Goal: Find specific page/section

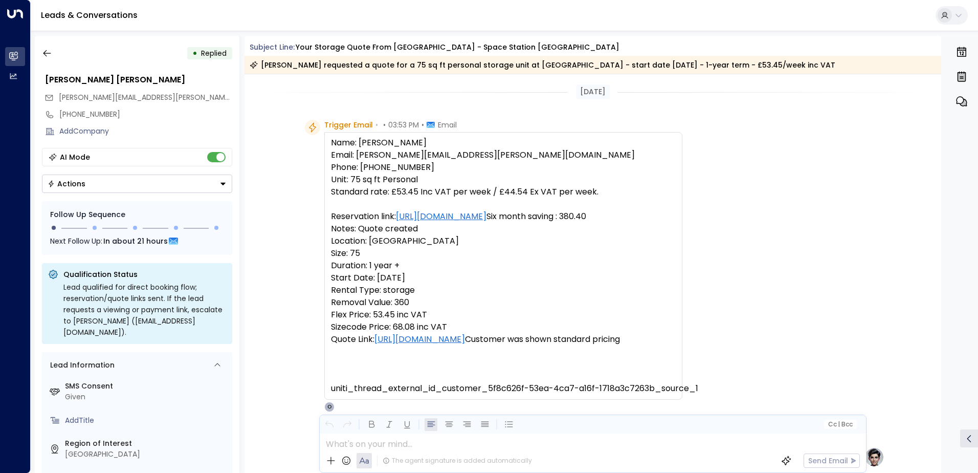
scroll to position [551, 0]
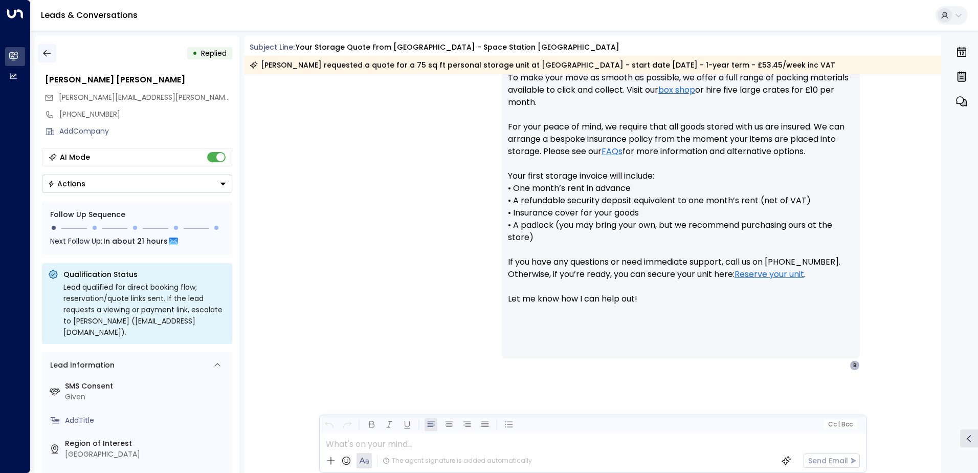
click at [48, 52] on icon "button" at bounding box center [47, 53] width 10 height 10
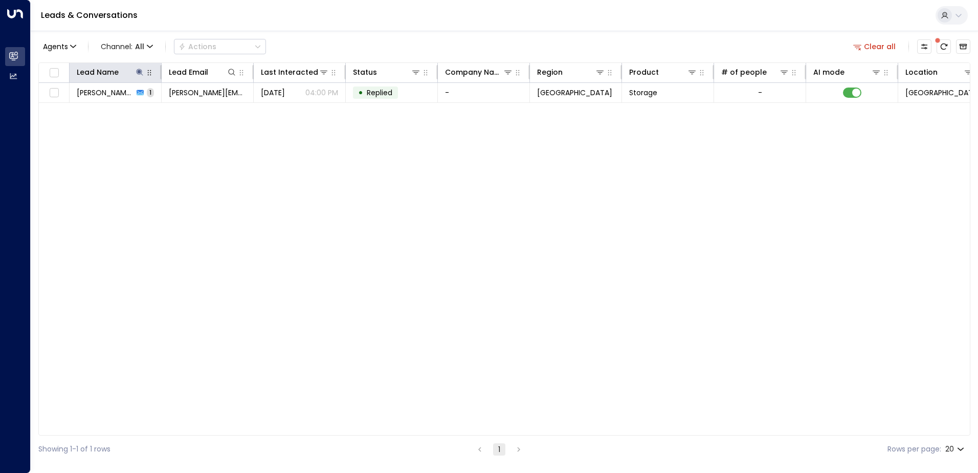
click at [145, 75] on icon "button" at bounding box center [149, 73] width 8 height 8
click at [140, 76] on icon at bounding box center [140, 72] width 8 height 8
type input "**********"
click at [292, 296] on div "Lead Name Lead Email Last Interacted Status Company Name Region Product # of pe…" at bounding box center [504, 248] width 932 height 373
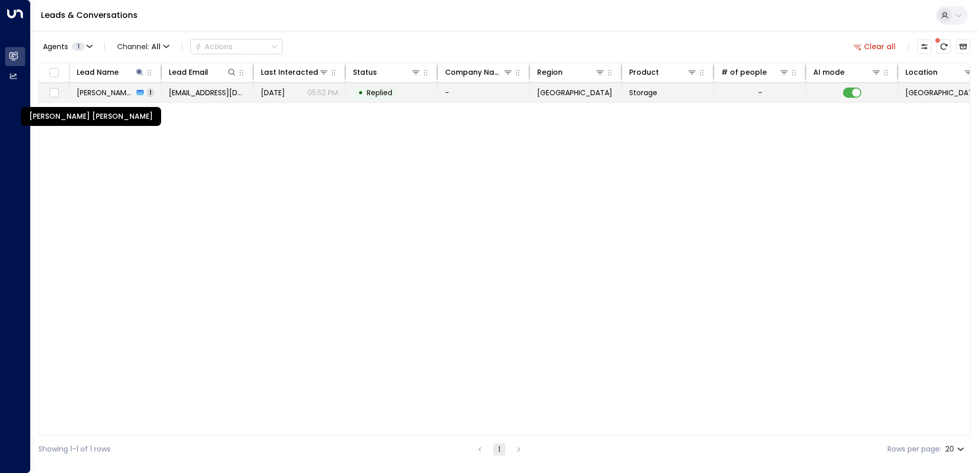
click at [92, 93] on span "[PERSON_NAME] [PERSON_NAME]" at bounding box center [105, 92] width 57 height 10
